Goal: Information Seeking & Learning: Learn about a topic

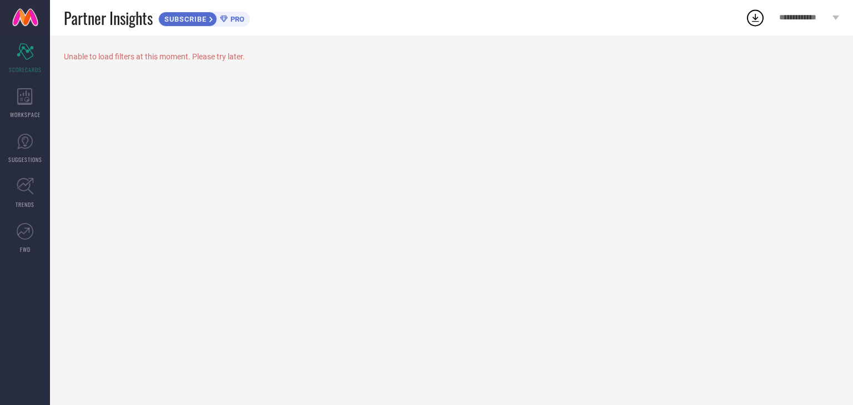
click at [151, 59] on div "Unable to load filters at this moment. Please try later." at bounding box center [451, 56] width 775 height 9
click at [29, 102] on icon at bounding box center [25, 96] width 16 height 17
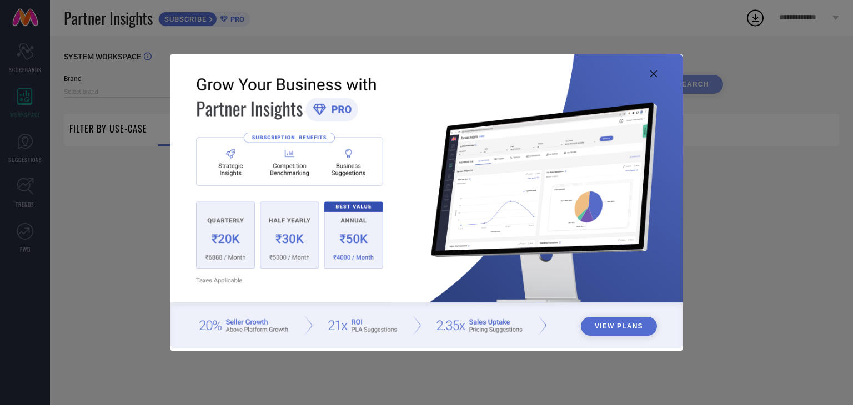
type input "1 STOP FASHION"
type input "All"
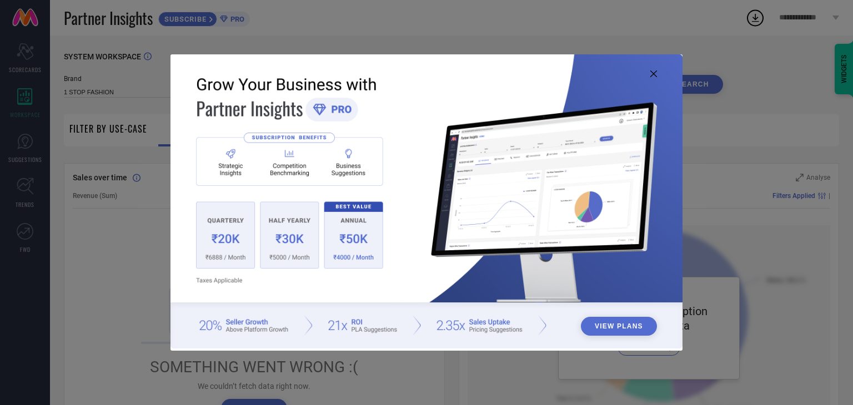
click at [650, 72] on icon at bounding box center [653, 73] width 7 height 7
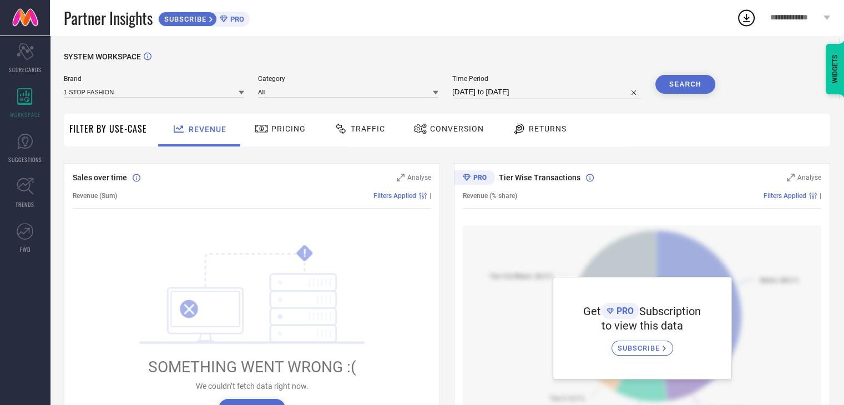
click at [264, 120] on div "Pricing" at bounding box center [280, 128] width 57 height 19
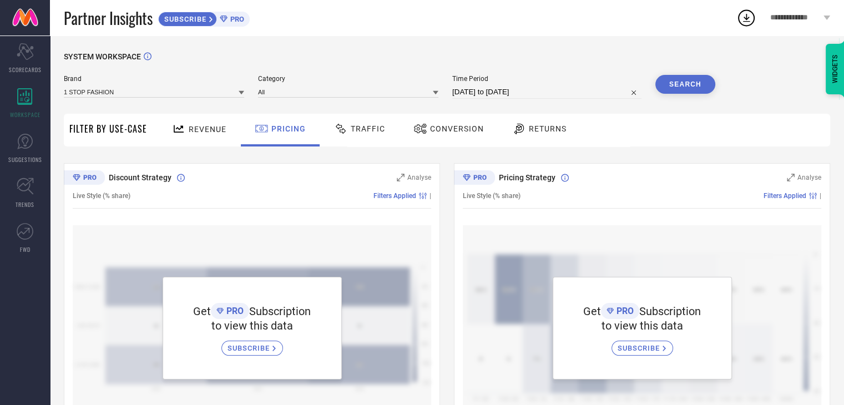
click at [205, 124] on div "Revenue" at bounding box center [199, 128] width 60 height 19
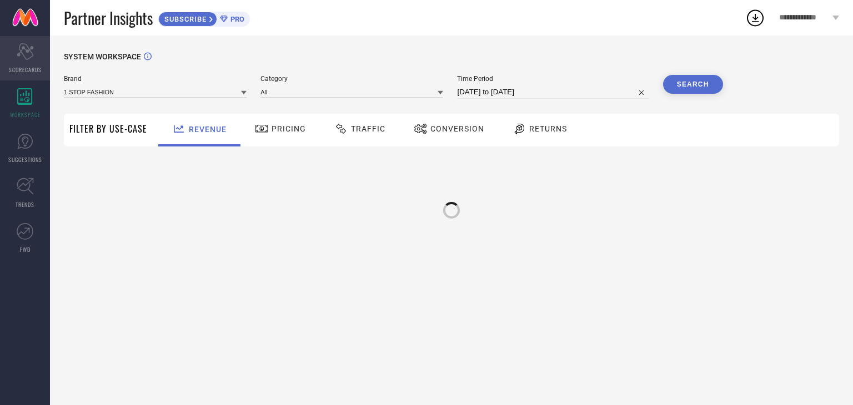
click at [28, 52] on icon at bounding box center [25, 51] width 17 height 17
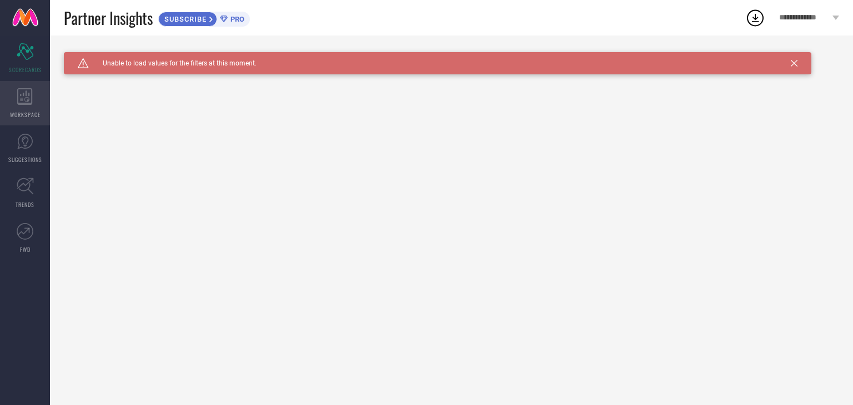
click at [32, 97] on icon at bounding box center [25, 96] width 16 height 17
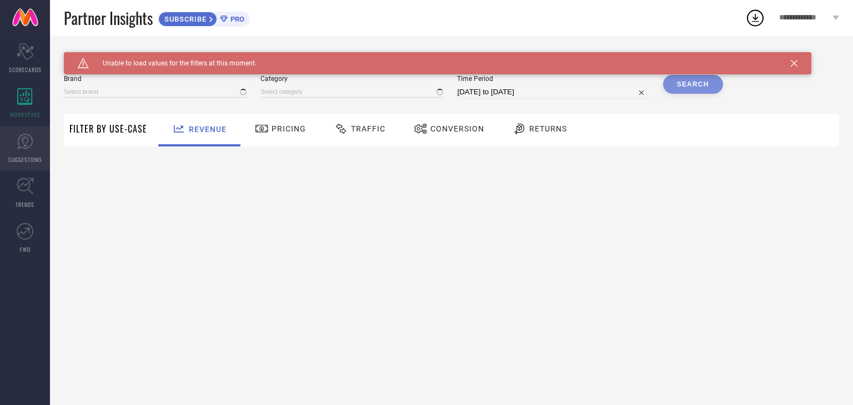
click at [29, 145] on icon at bounding box center [25, 141] width 17 height 17
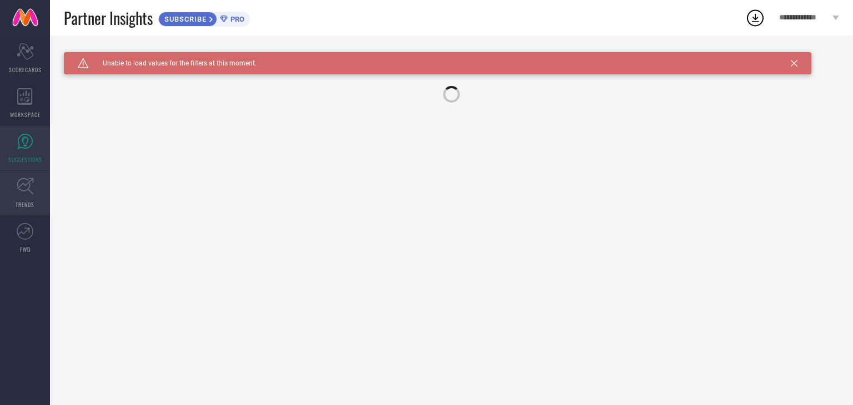
click at [39, 199] on link "TRENDS" at bounding box center [25, 193] width 50 height 44
click at [230, 21] on span "PRO" at bounding box center [236, 19] width 17 height 8
